Goal: Navigation & Orientation: Find specific page/section

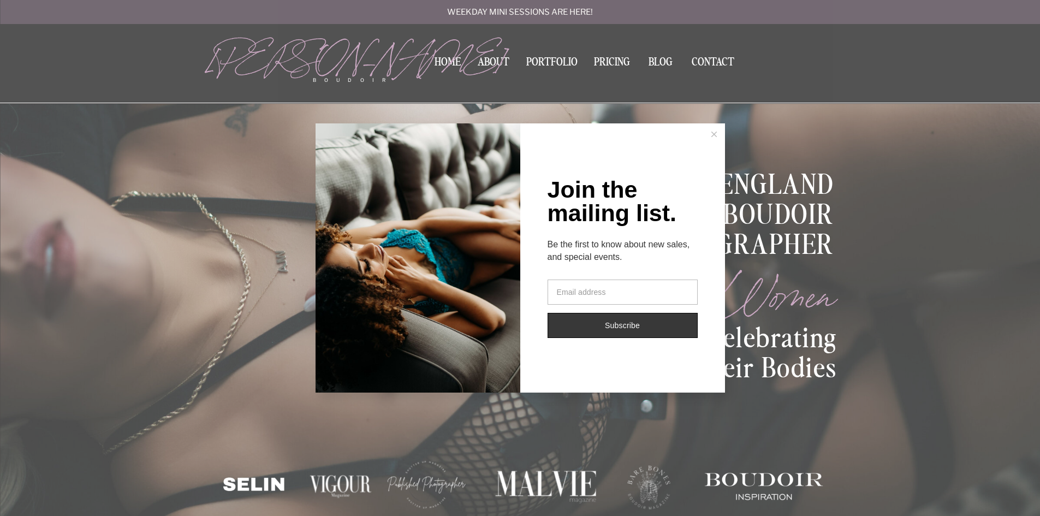
click at [714, 135] on line at bounding box center [713, 134] width 5 height 5
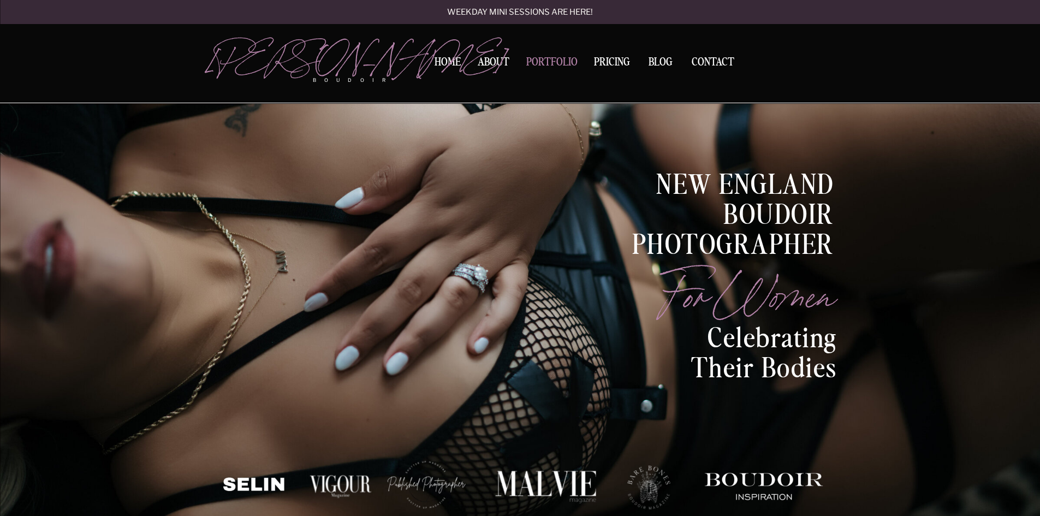
click at [535, 60] on nav "Portfolio" at bounding box center [551, 64] width 59 height 15
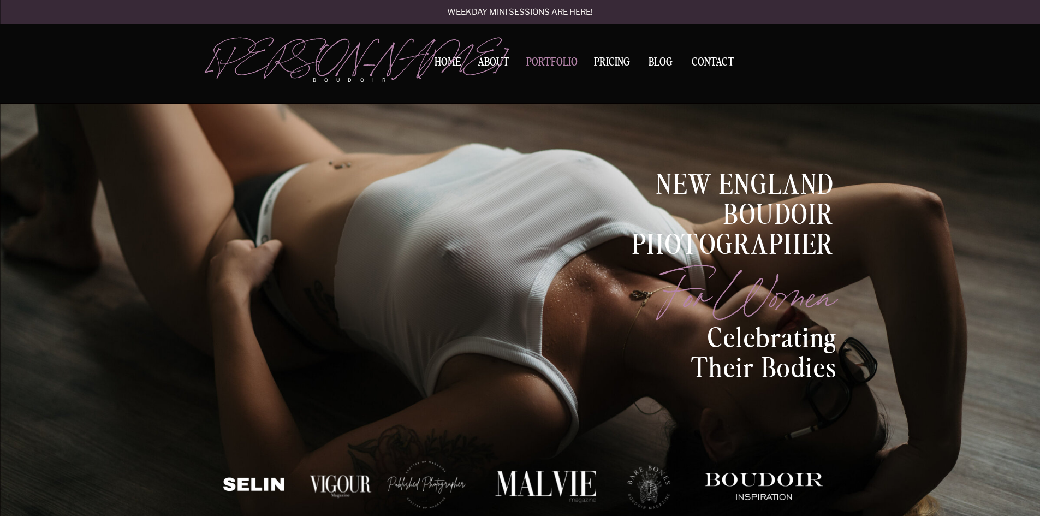
click at [568, 66] on nav "Portfolio" at bounding box center [551, 64] width 59 height 15
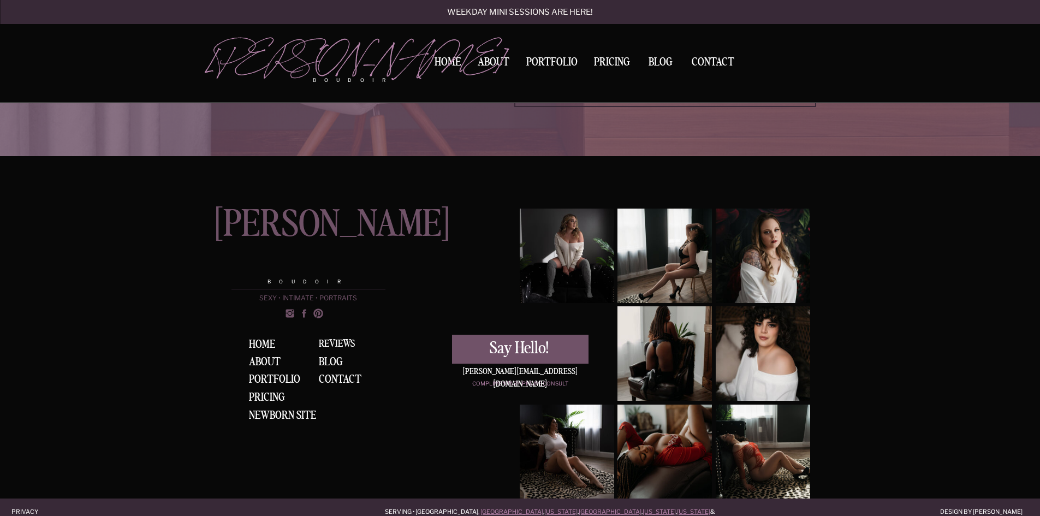
scroll to position [4111, 0]
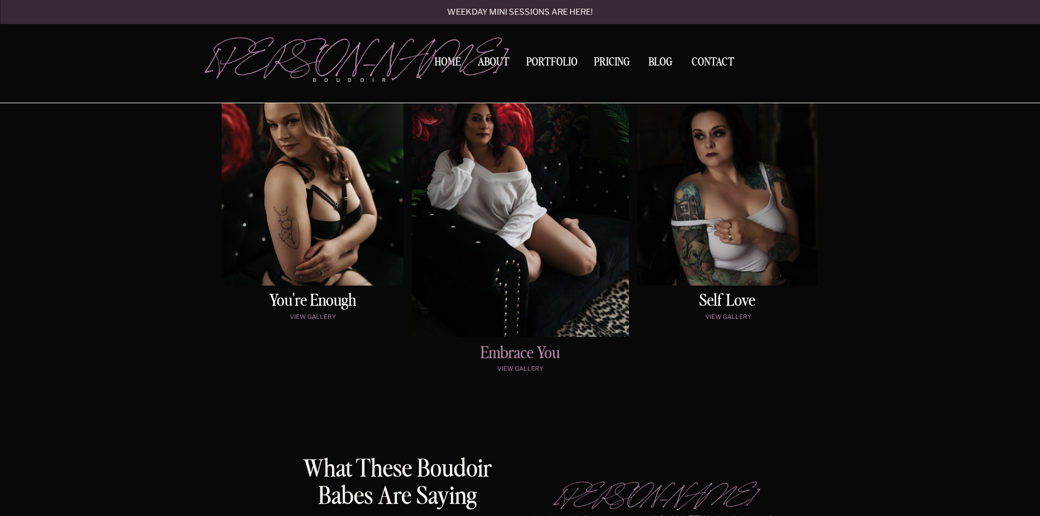
scroll to position [401, 0]
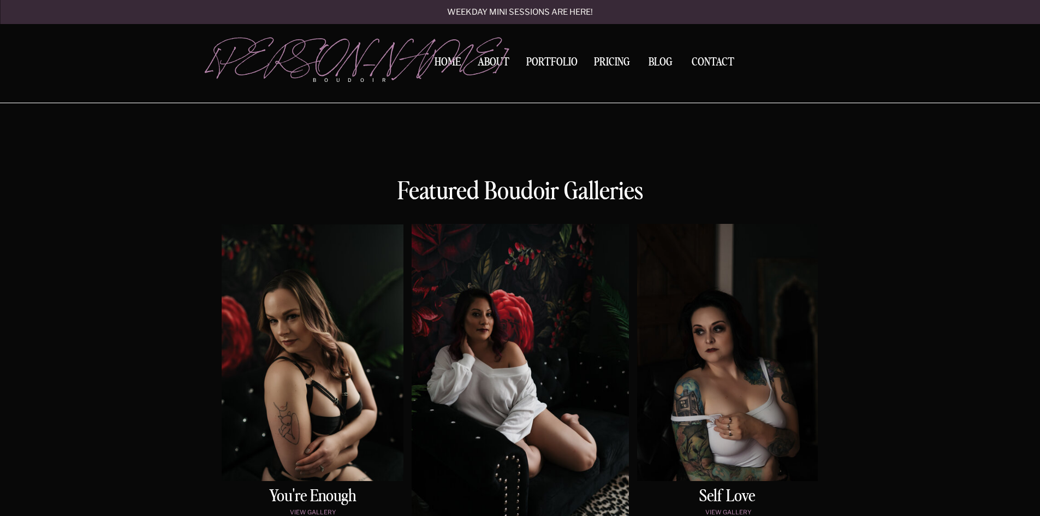
click at [395, 349] on div at bounding box center [313, 352] width 182 height 257
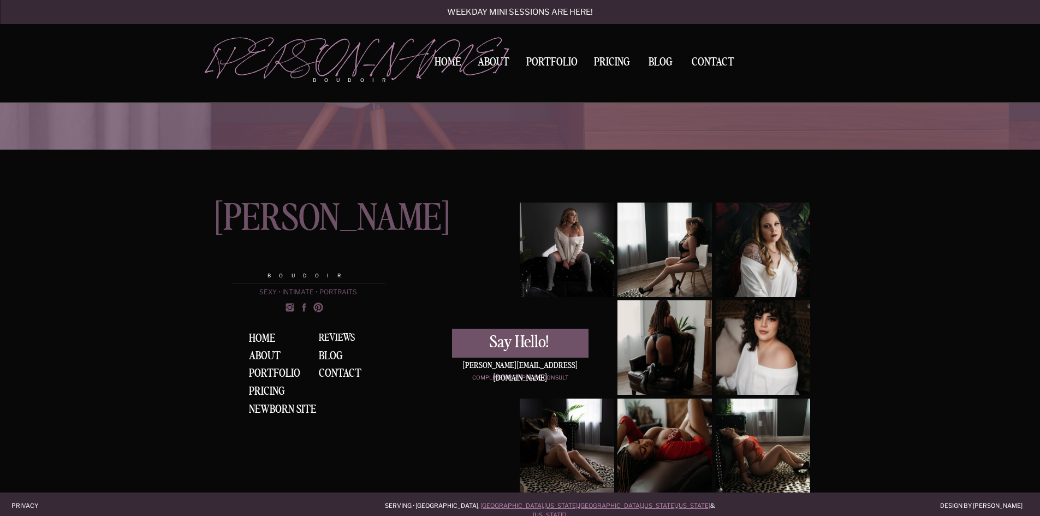
scroll to position [401, 0]
